Goal: Task Accomplishment & Management: Manage account settings

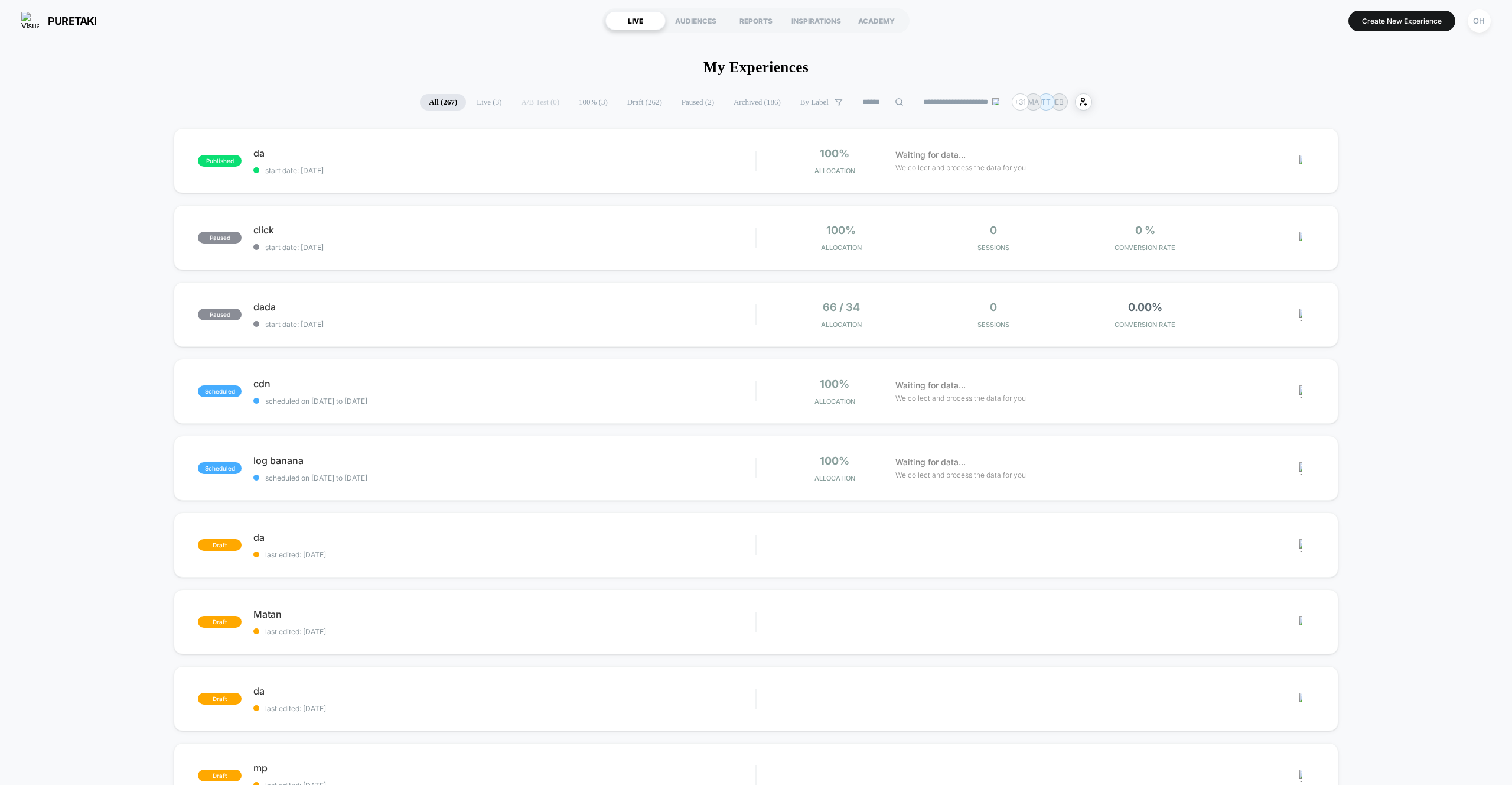
click at [1467, 35] on div "puretaki [URL][DOMAIN_NAME] LIVE AUDIENCES REPORTS INSPIRATIONS ACADEMY Create …" at bounding box center [756, 21] width 1512 height 41
click at [1469, 31] on button "OH" at bounding box center [1478, 21] width 30 height 24
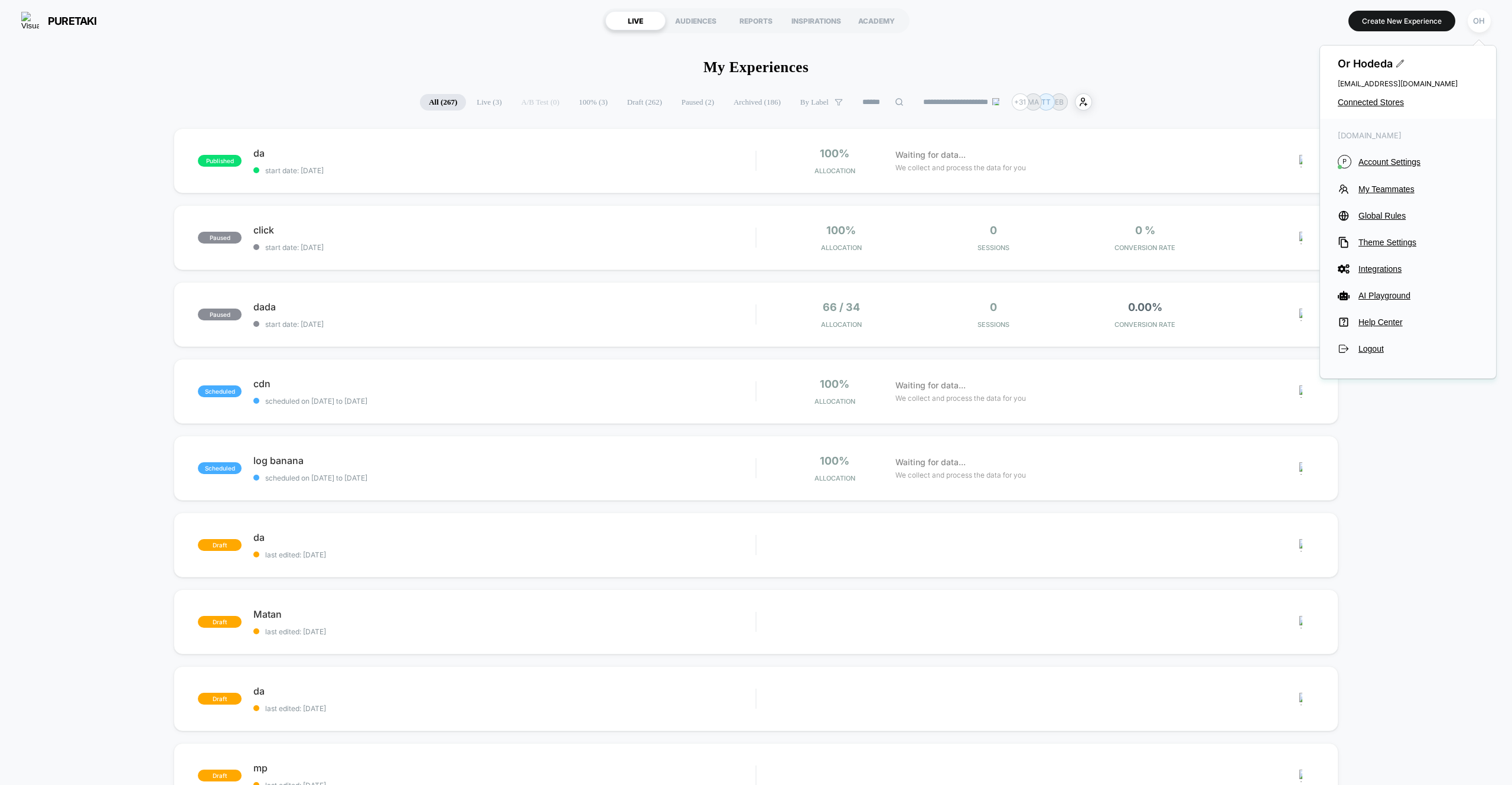
drag, startPoint x: 1475, startPoint y: 25, endPoint x: 1471, endPoint y: 59, distance: 34.2
click at [1475, 24] on div "OH" at bounding box center [1478, 21] width 23 height 23
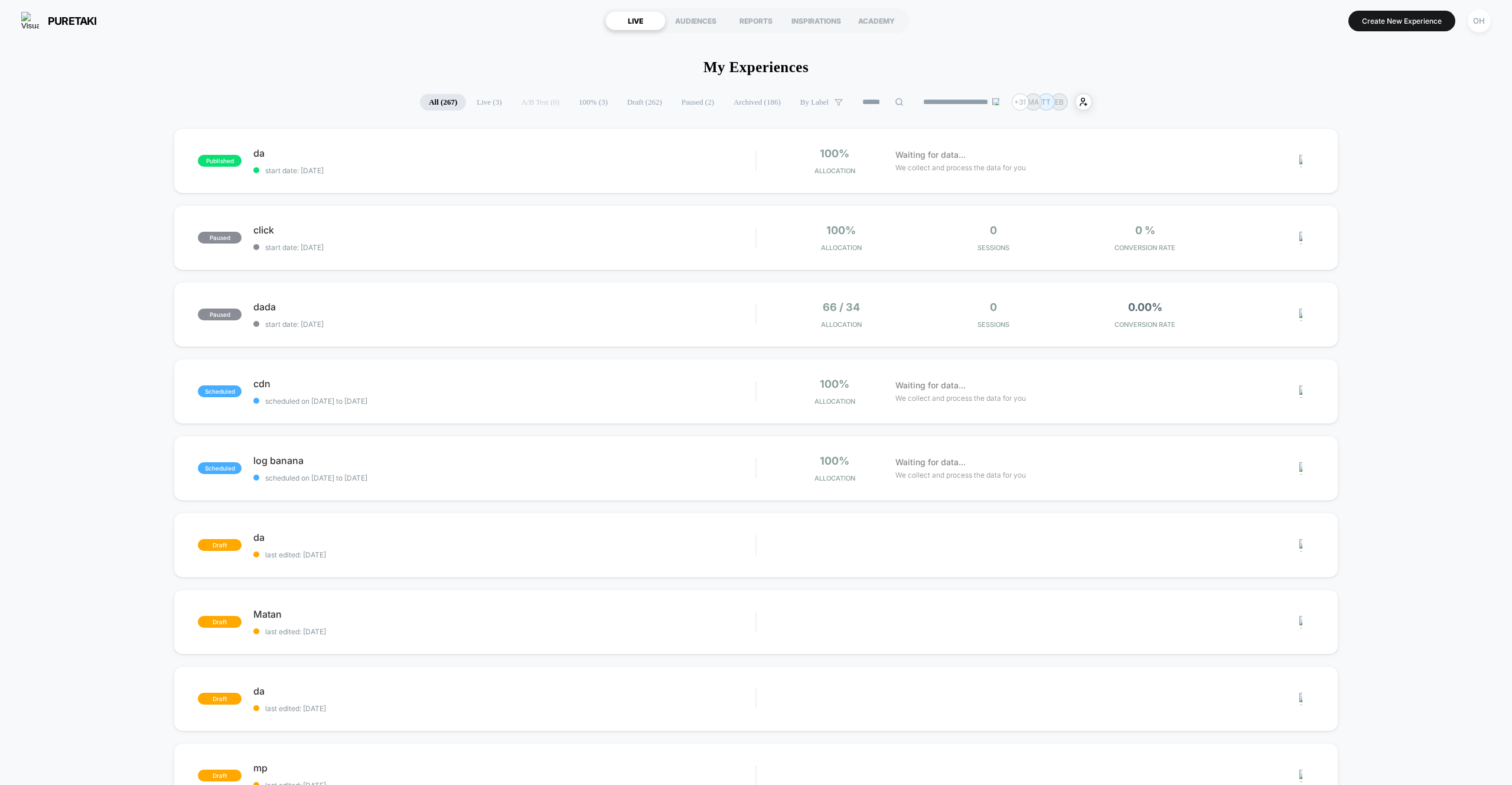
click at [1467, 34] on div "OH" at bounding box center [1478, 21] width 30 height 30
drag, startPoint x: 1470, startPoint y: 25, endPoint x: 1469, endPoint y: 34, distance: 9.1
click at [1470, 25] on div "OH" at bounding box center [1478, 21] width 23 height 23
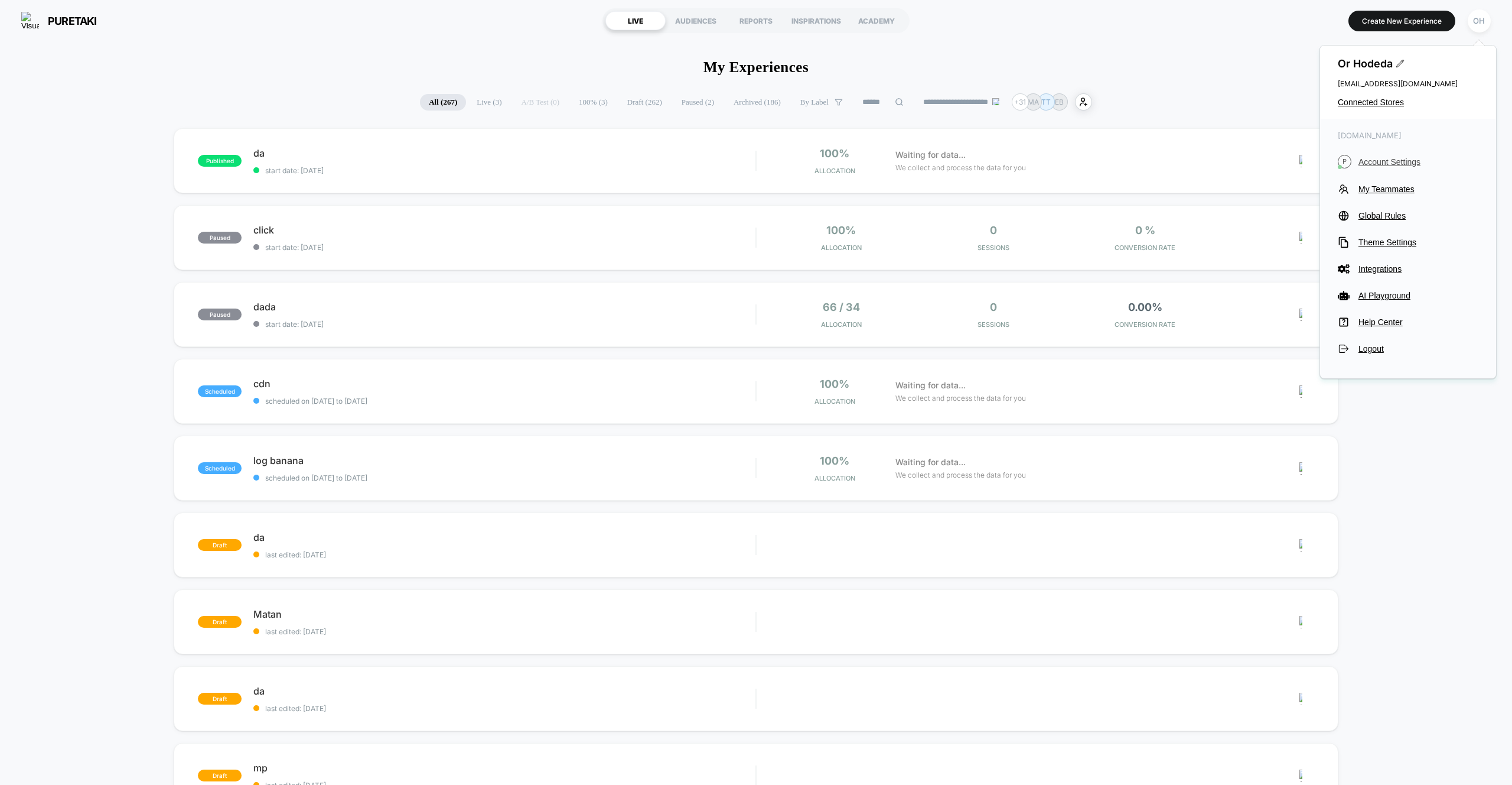
click at [1387, 164] on span "Account Settings" at bounding box center [1418, 162] width 120 height 9
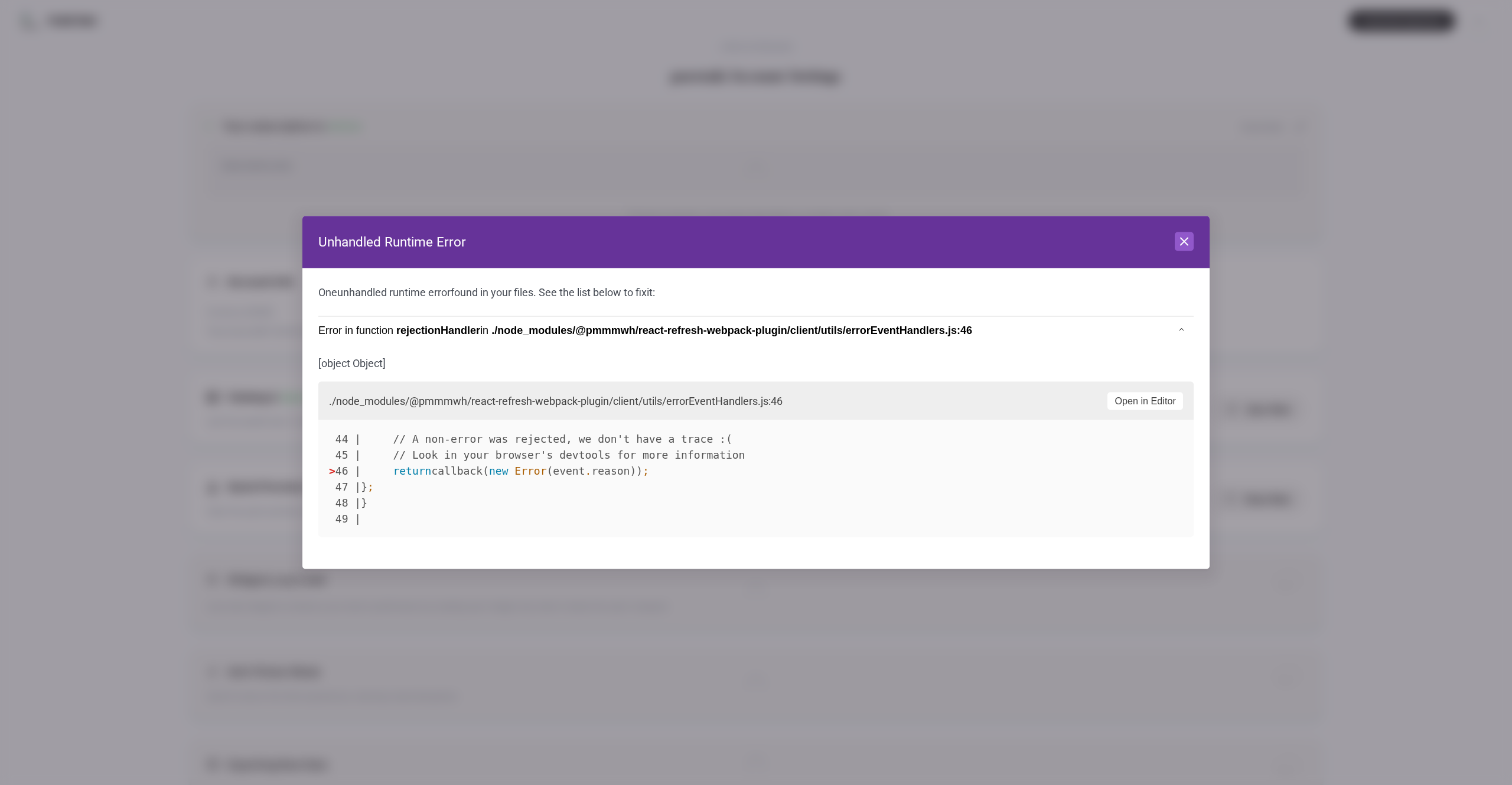
scroll to position [159, 0]
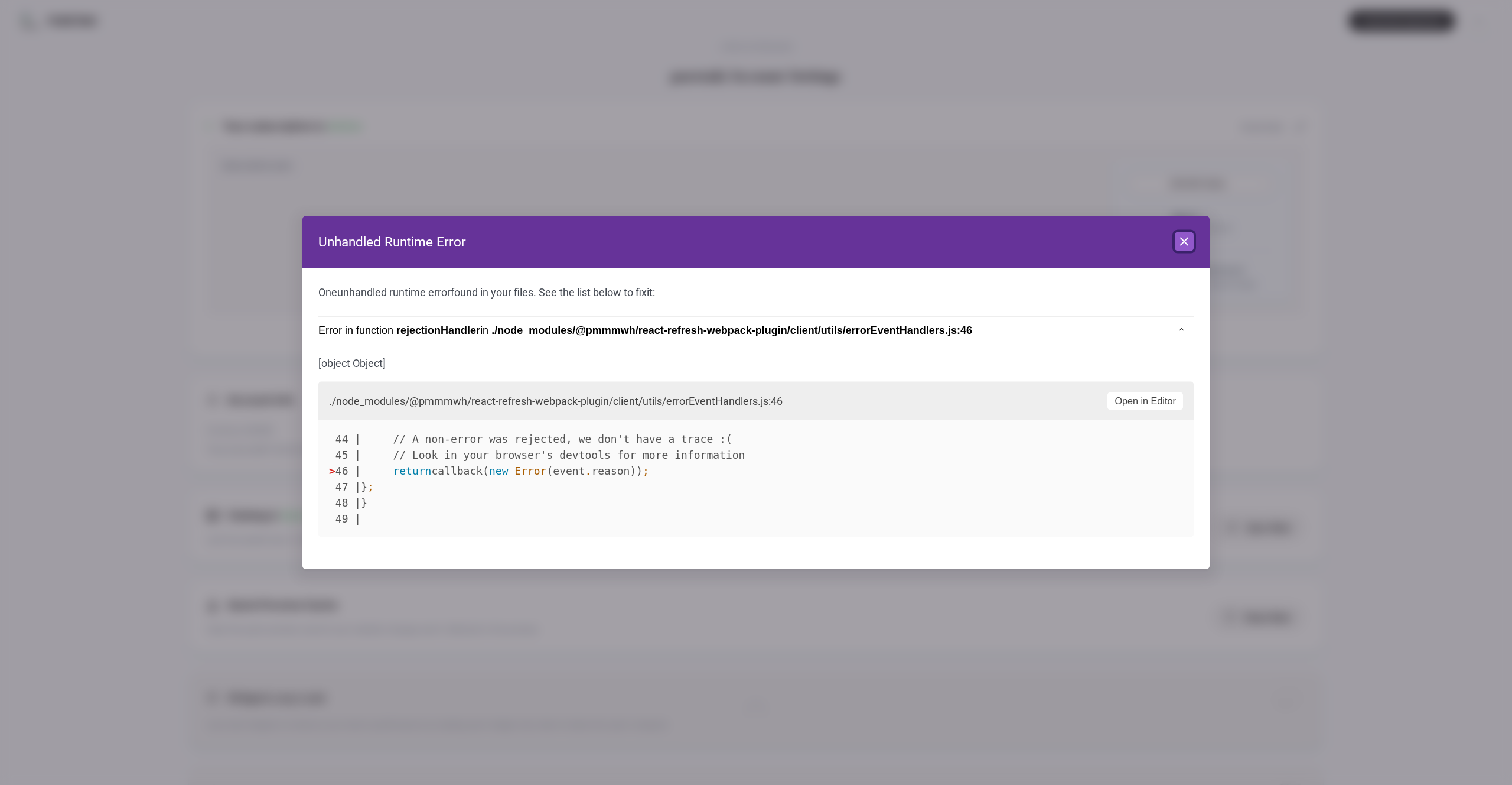
click at [1190, 232] on button "Close" at bounding box center [1183, 242] width 19 height 19
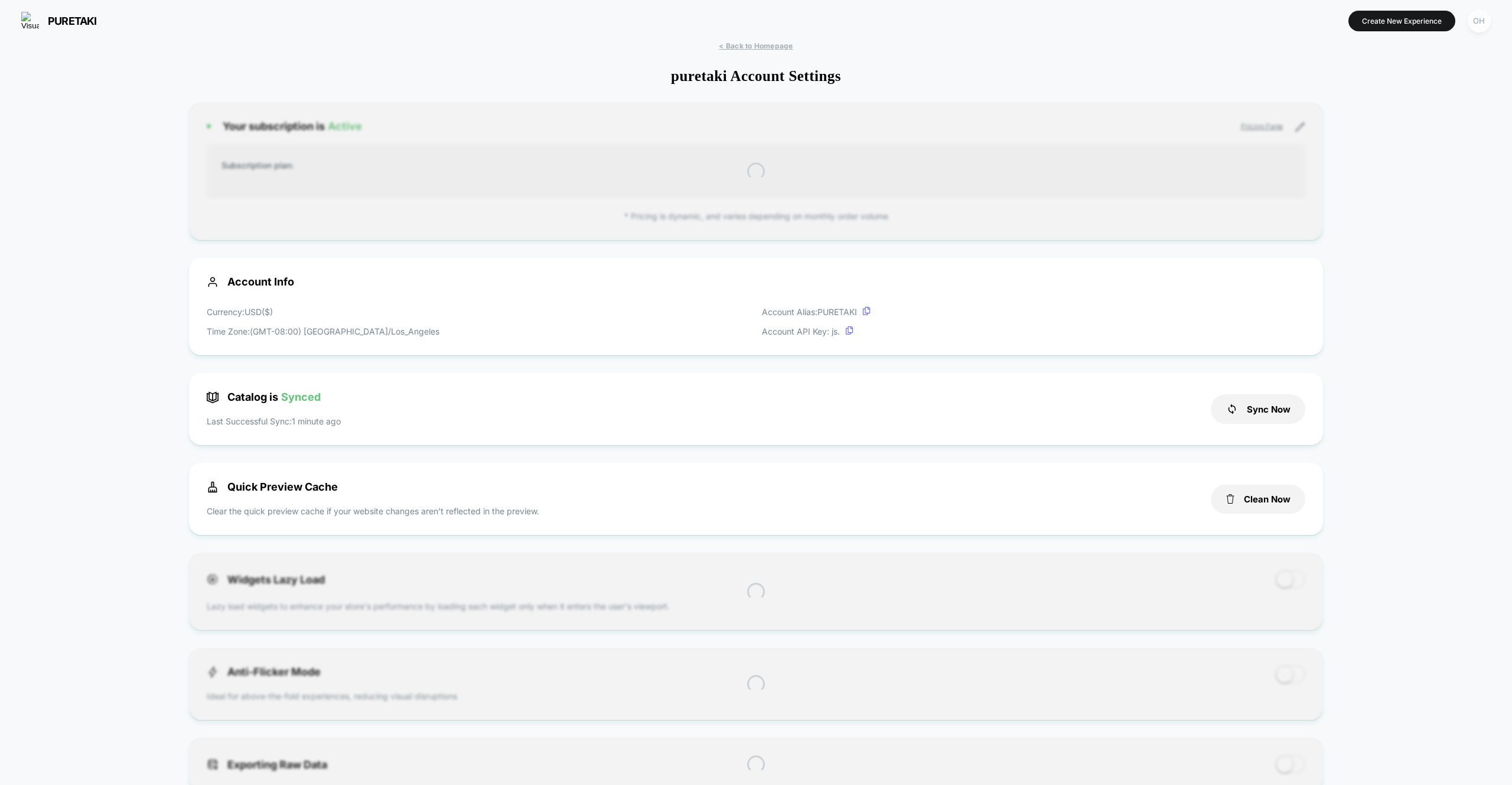
click at [1479, 29] on div "OH" at bounding box center [1478, 21] width 23 height 23
click at [1387, 218] on span "Global Rules" at bounding box center [1418, 215] width 120 height 9
